Goal: Check status: Check status

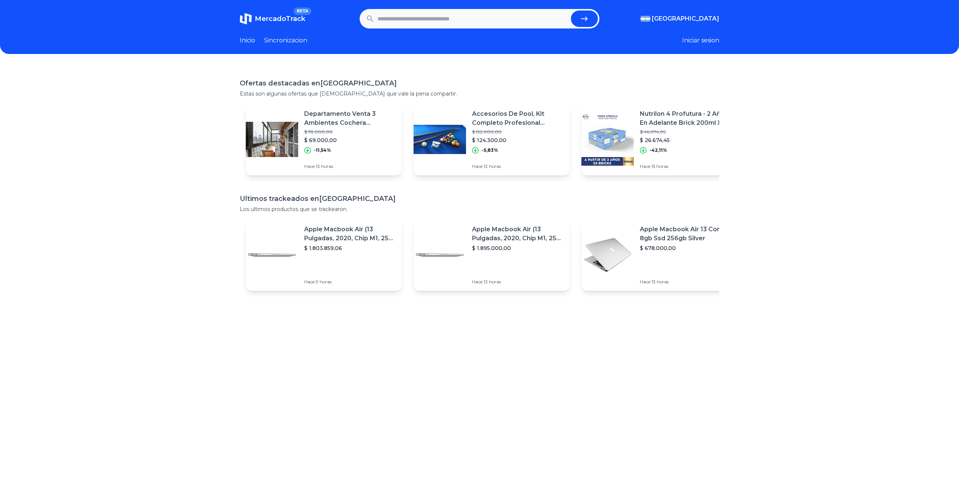
click at [430, 24] on input "text" at bounding box center [473, 18] width 190 height 16
click at [413, 19] on input "text" at bounding box center [473, 18] width 190 height 16
paste input "**********"
type input "**********"
click at [571, 10] on button "submit" at bounding box center [584, 18] width 27 height 16
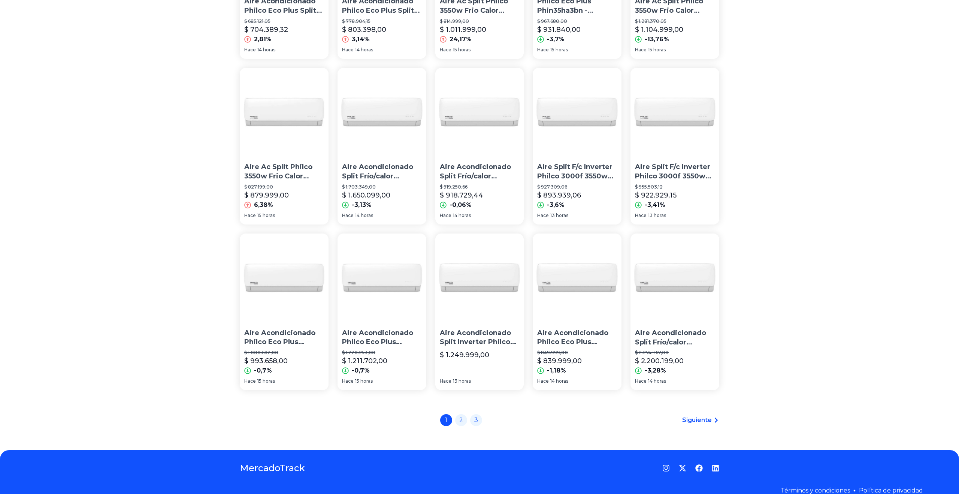
scroll to position [344, 0]
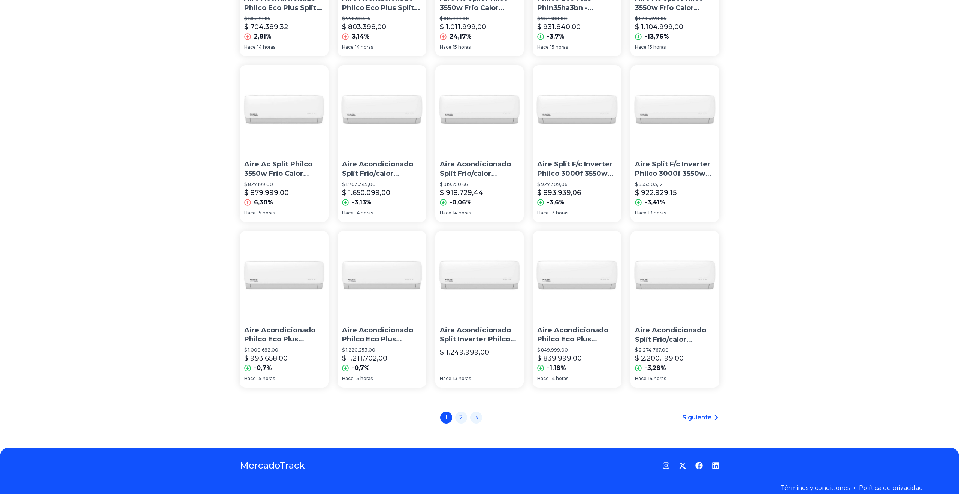
click at [703, 416] on span "Siguiente" at bounding box center [697, 417] width 30 height 9
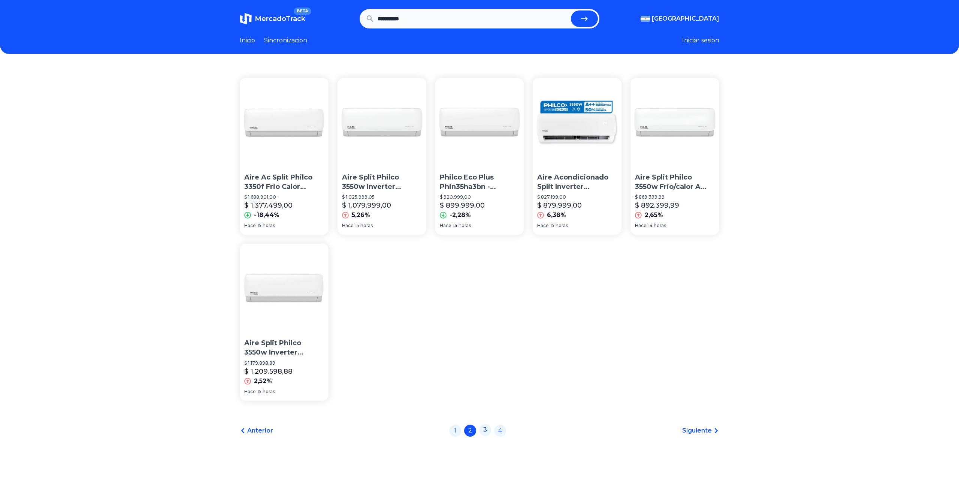
click at [485, 431] on link "3" at bounding box center [485, 430] width 12 height 12
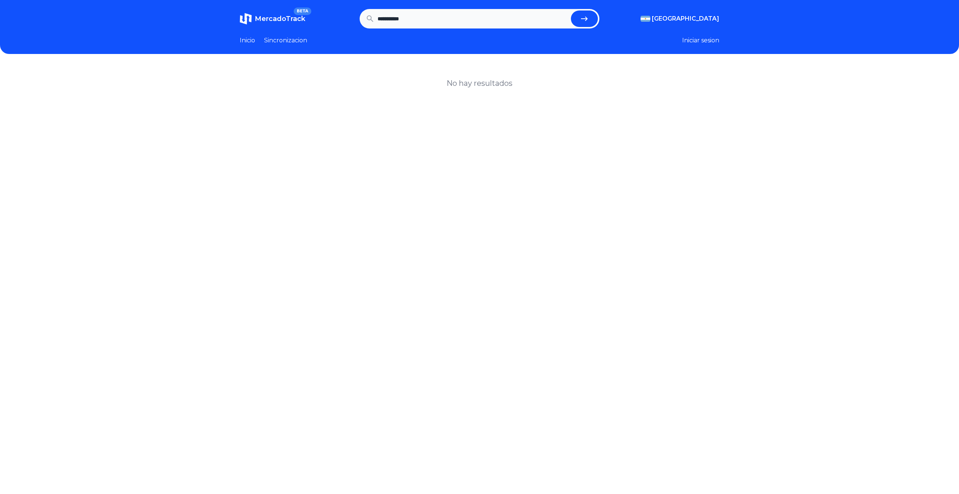
click at [595, 18] on button "submit" at bounding box center [584, 18] width 27 height 16
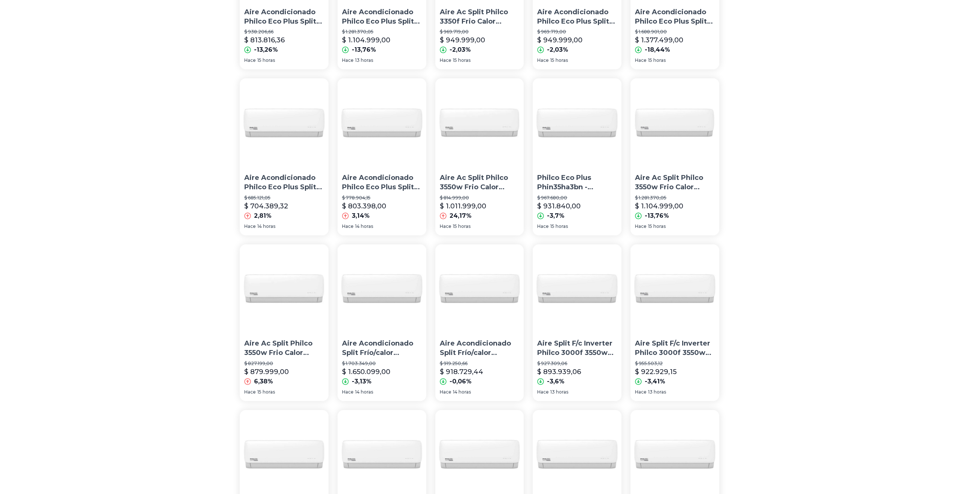
scroll to position [355, 0]
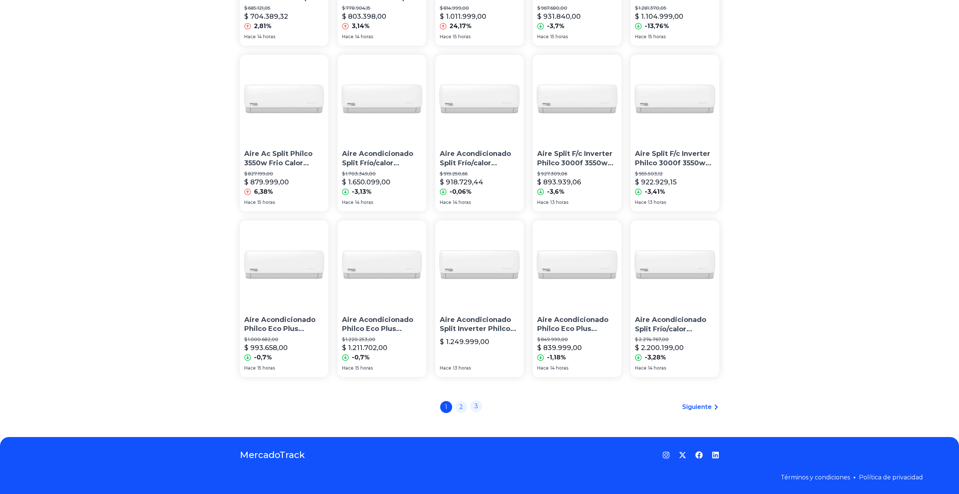
click at [477, 406] on link "3" at bounding box center [476, 406] width 12 height 12
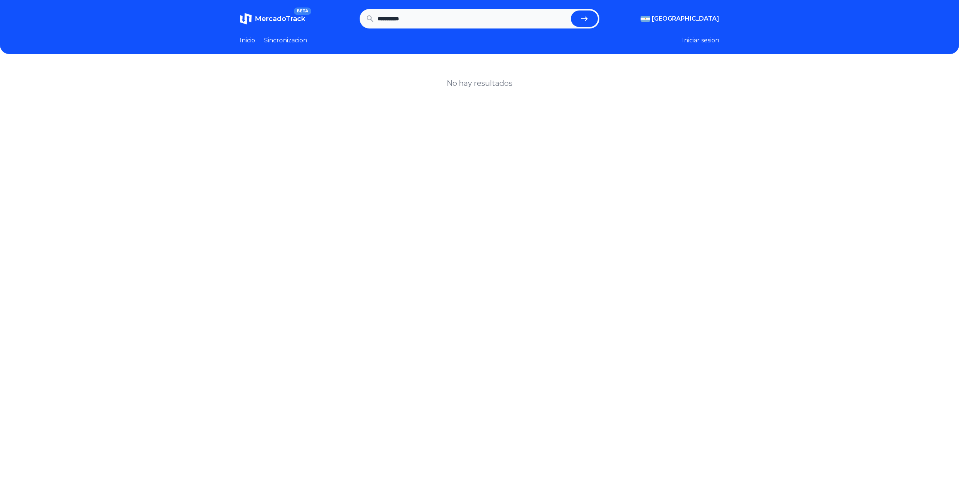
click at [424, 18] on input "**********" at bounding box center [473, 18] width 190 height 16
click at [571, 10] on button "submit" at bounding box center [584, 18] width 27 height 16
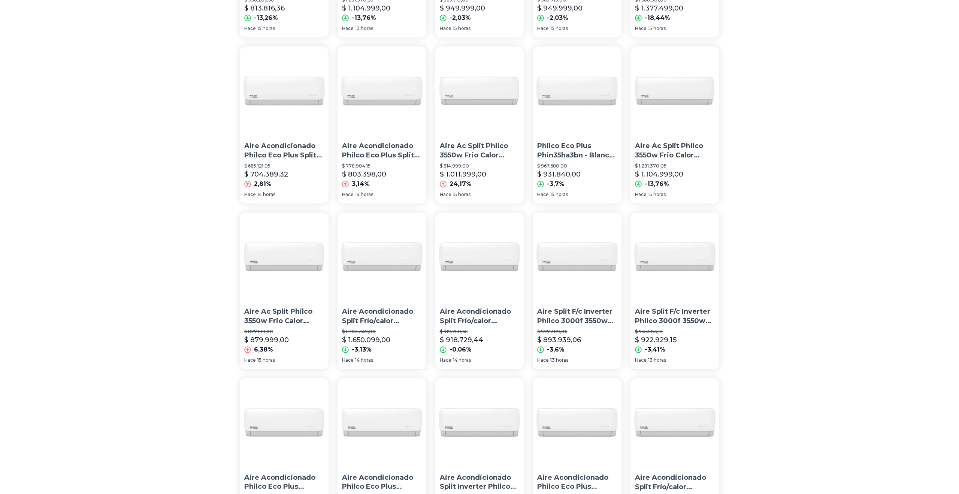
scroll to position [355, 0]
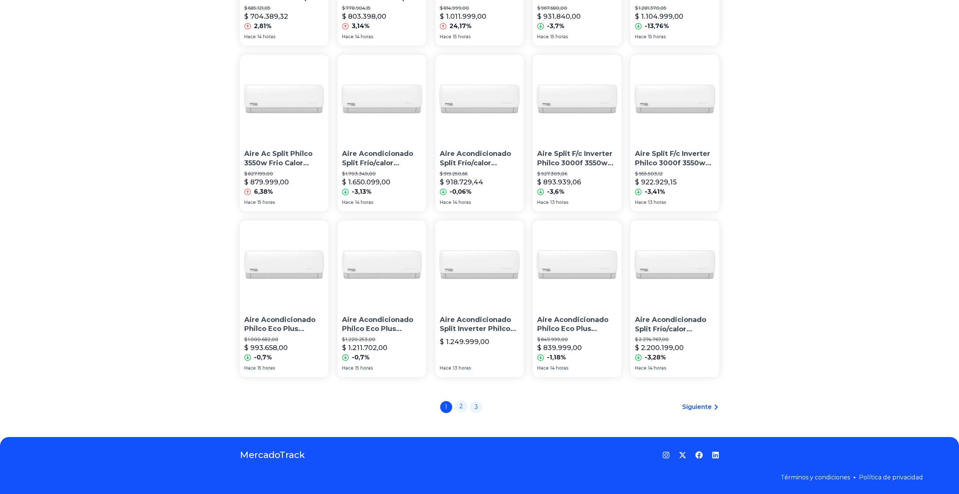
click at [462, 405] on link "2" at bounding box center [461, 406] width 12 height 12
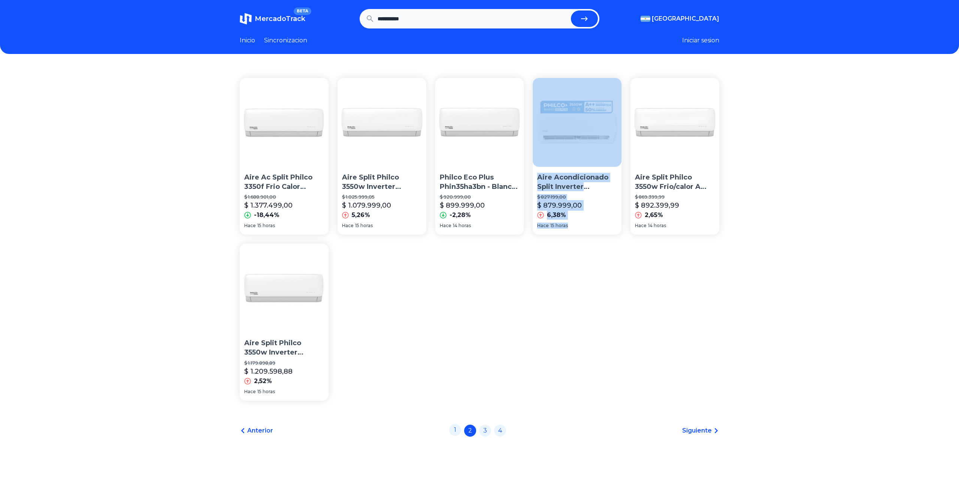
click at [458, 430] on link "1" at bounding box center [455, 430] width 12 height 12
